Goal: Task Accomplishment & Management: Manage account settings

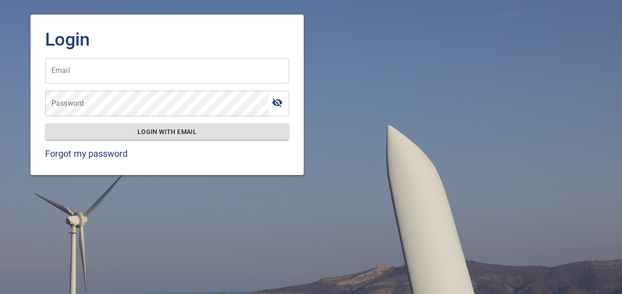
click at [147, 80] on input "Email" at bounding box center [167, 70] width 244 height 25
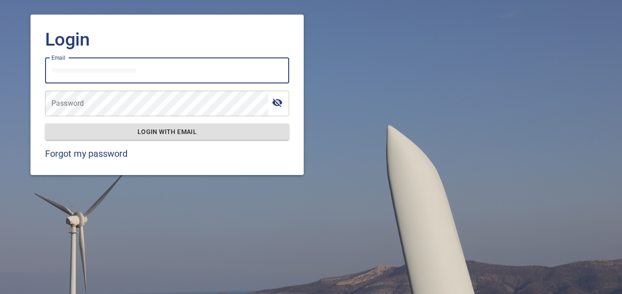
type input "**********"
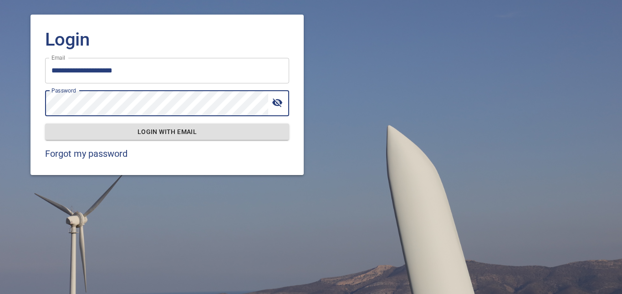
click at [160, 138] on button "Login with email" at bounding box center [167, 131] width 244 height 17
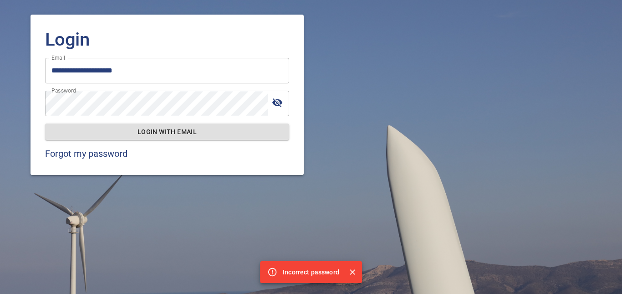
click at [279, 99] on icon "toggle password visibility" at bounding box center [277, 102] width 11 height 11
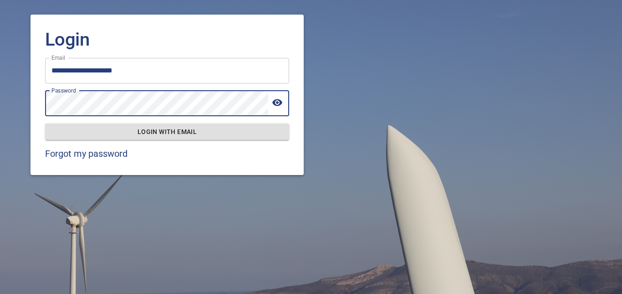
click at [221, 135] on span "Login with email" at bounding box center [166, 131] width 229 height 11
click at [45, 123] on button "Login with email" at bounding box center [167, 131] width 244 height 17
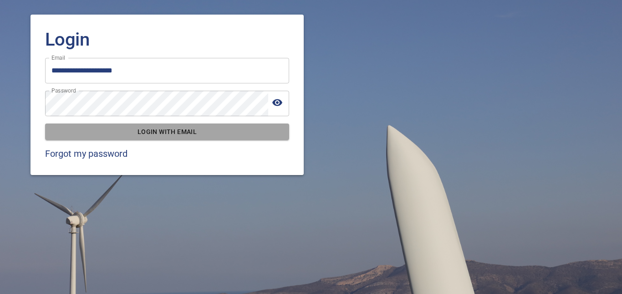
click at [110, 133] on span "Login with email" at bounding box center [166, 131] width 229 height 11
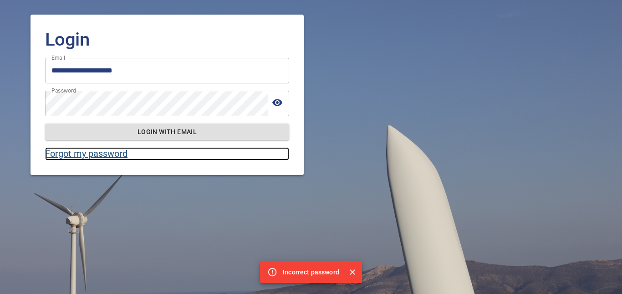
click at [114, 150] on link "Forgot my password" at bounding box center [167, 153] width 244 height 13
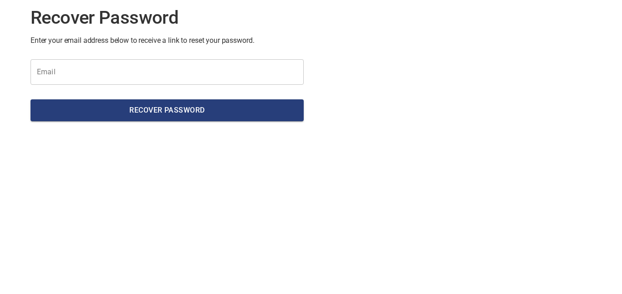
click at [116, 78] on input "Email" at bounding box center [166, 71] width 273 height 25
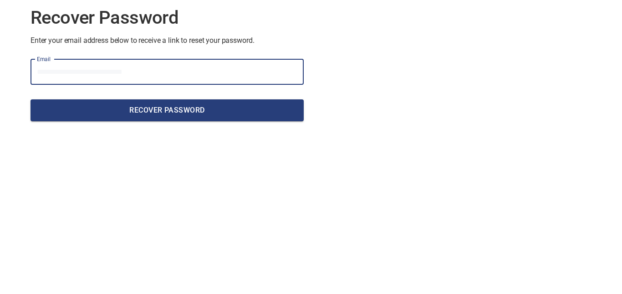
type input "**********"
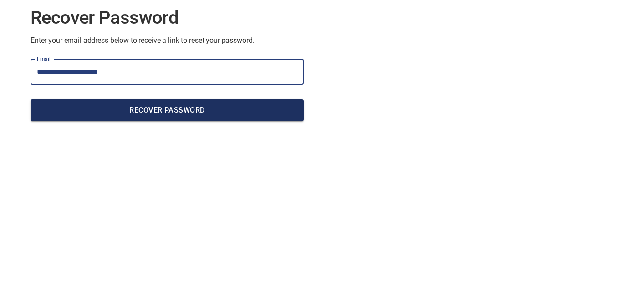
click at [154, 105] on span "Recover Password" at bounding box center [167, 110] width 259 height 13
